Goal: Download file/media

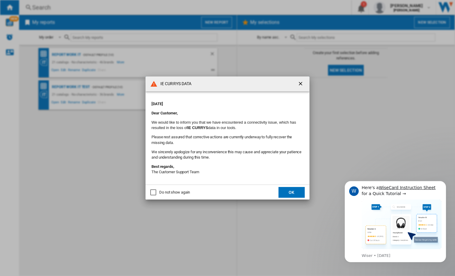
click at [294, 192] on button "OK" at bounding box center [292, 192] width 26 height 11
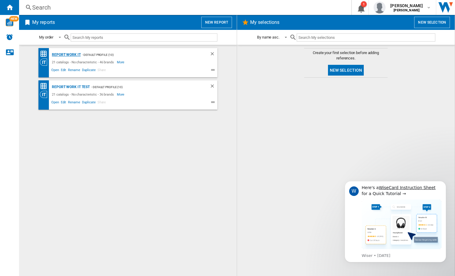
click at [64, 54] on div "Report Work it" at bounding box center [65, 54] width 30 height 7
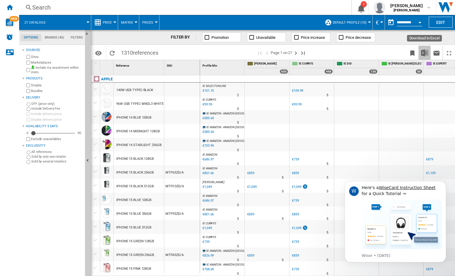
click at [425, 54] on img "Download in Excel" at bounding box center [424, 52] width 7 height 7
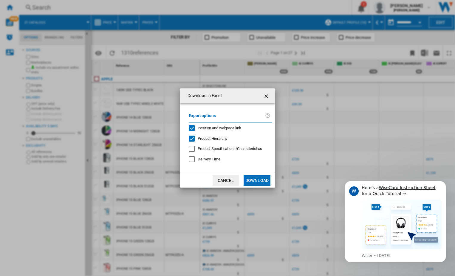
click at [258, 180] on button "Download" at bounding box center [257, 180] width 27 height 11
